Goal: Check status

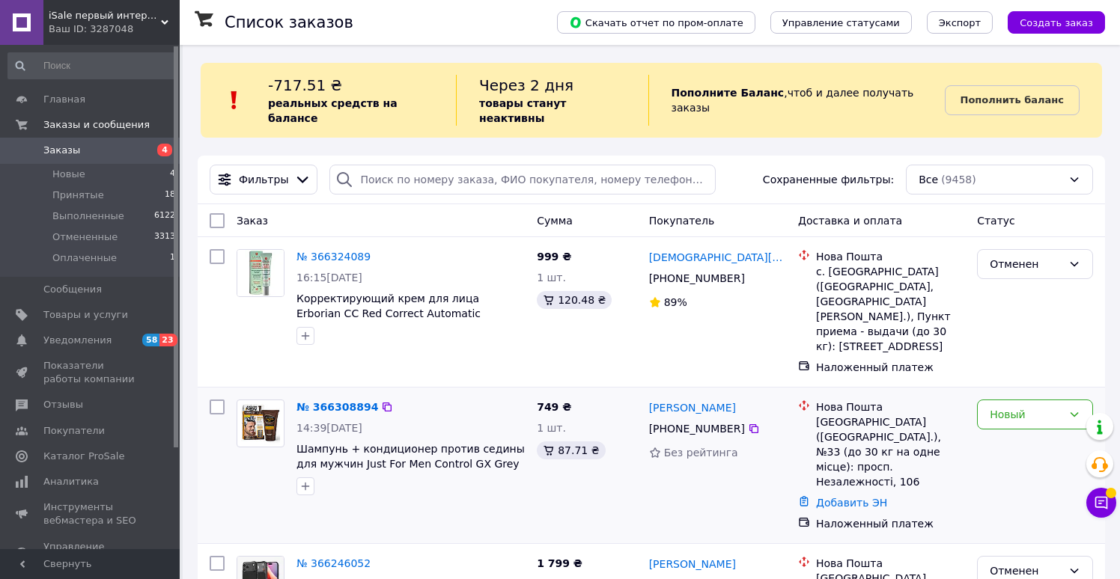
scroll to position [94, 0]
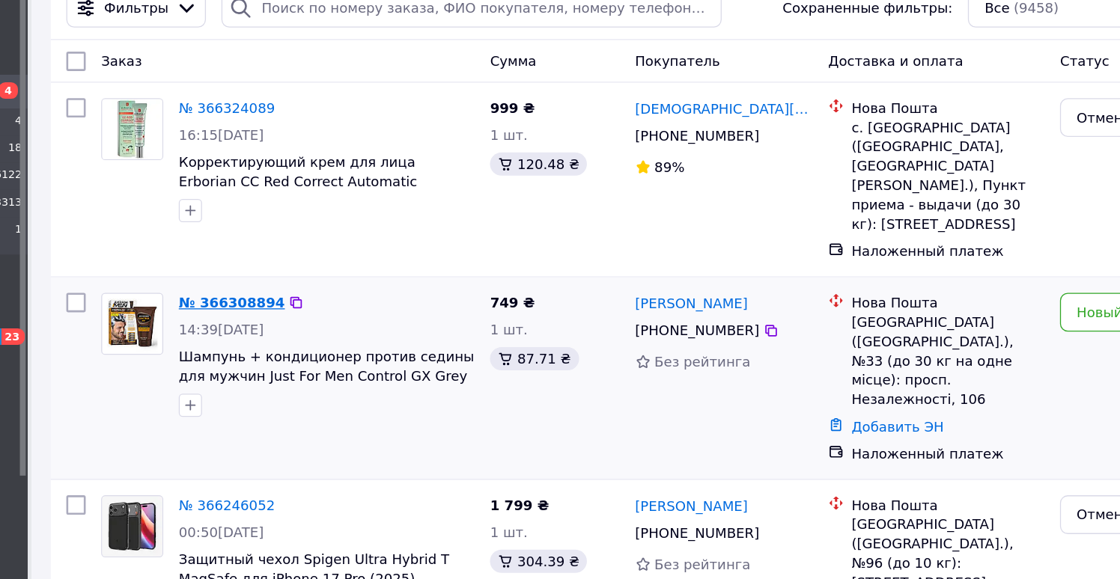
click at [329, 308] on link "№ 366308894" at bounding box center [337, 314] width 82 height 12
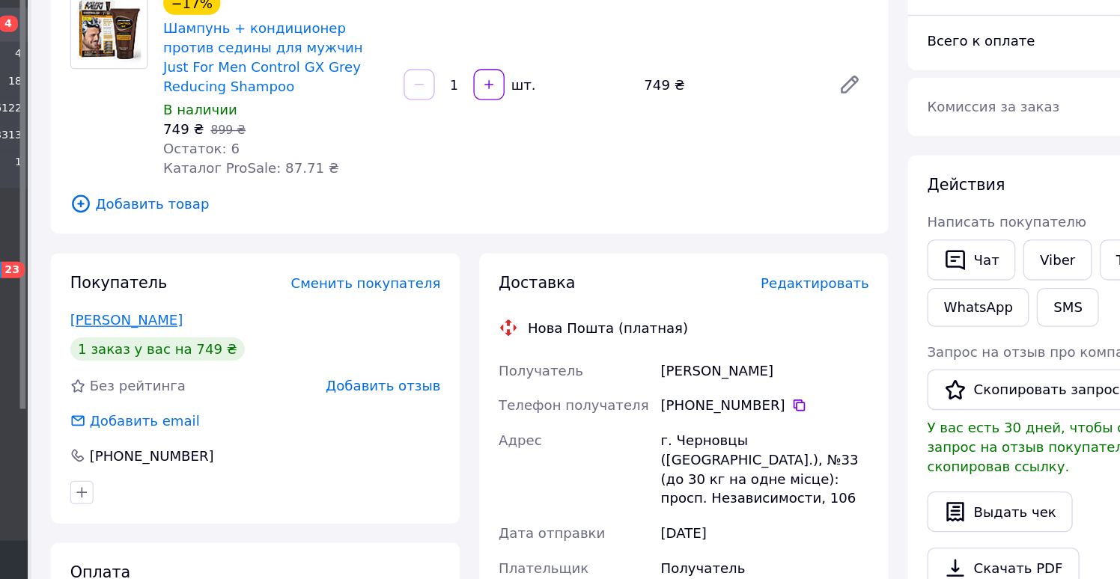
click at [270, 377] on link "[PERSON_NAME]" at bounding box center [256, 379] width 87 height 12
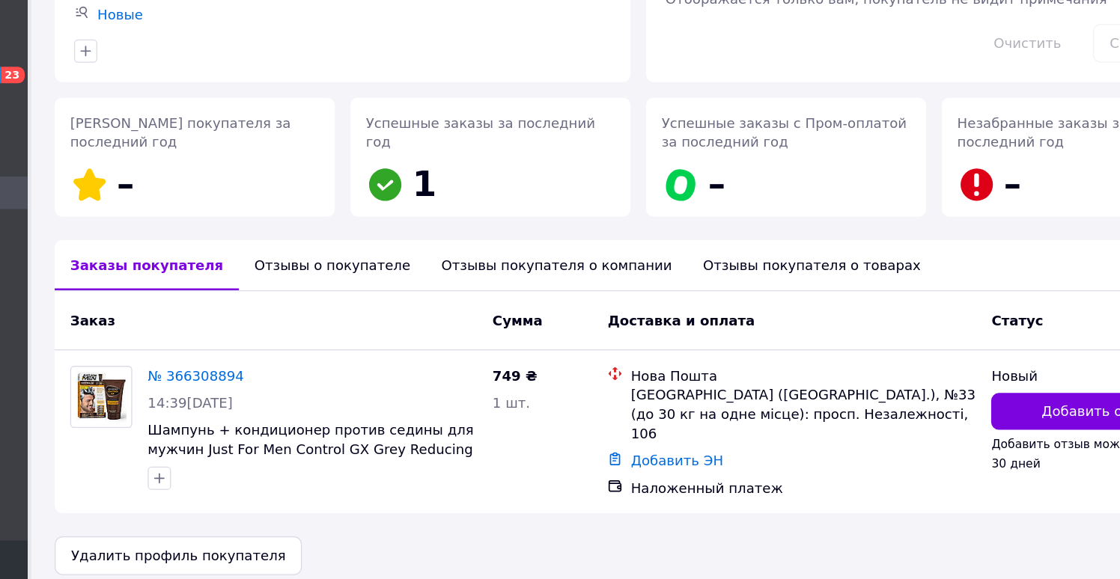
scroll to position [79, 0]
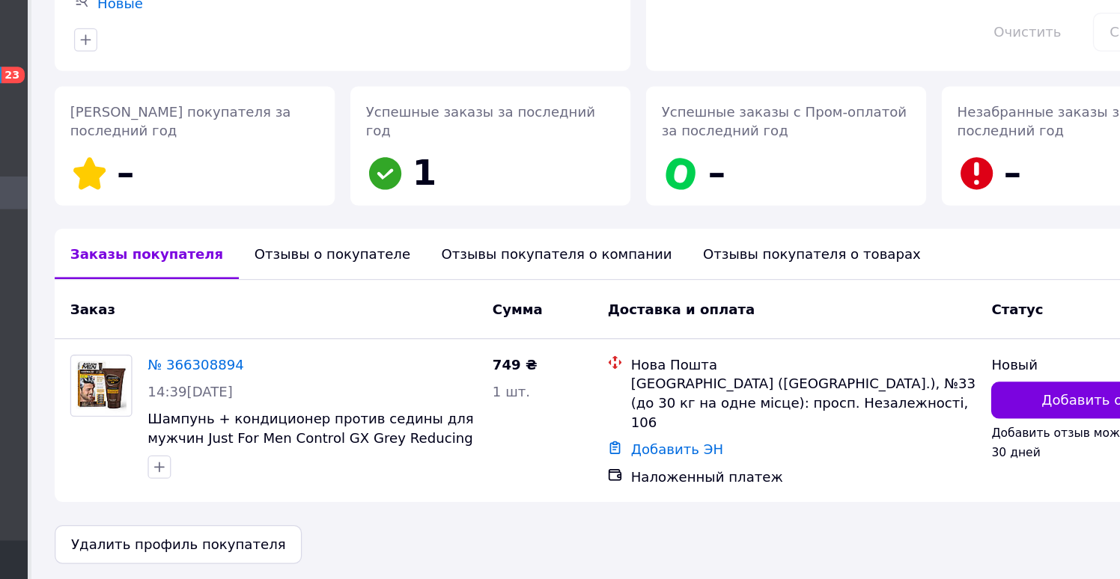
scroll to position [42, 0]
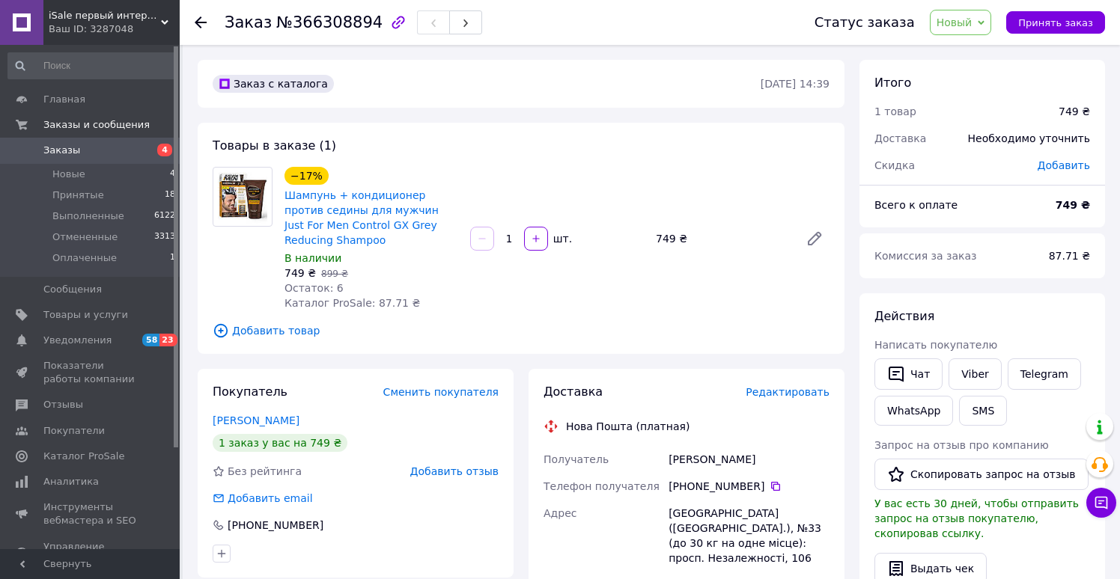
scroll to position [42, 0]
